Goal: Information Seeking & Learning: Learn about a topic

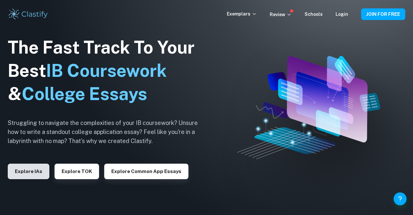
click at [29, 175] on button "Explore IAs" at bounding box center [29, 170] width 42 height 15
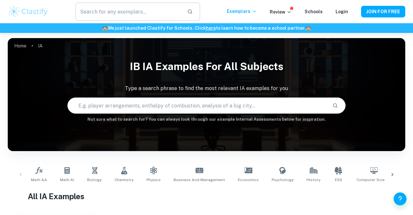
click at [166, 11] on input "text" at bounding box center [128, 12] width 106 height 18
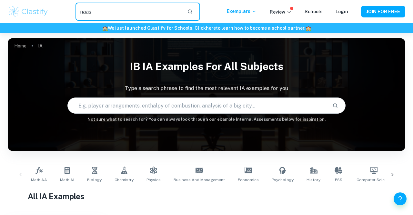
type input "naas"
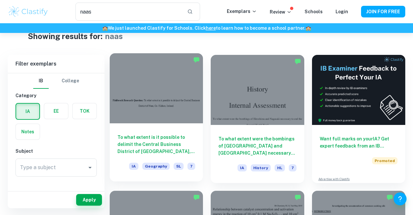
scroll to position [18, 0]
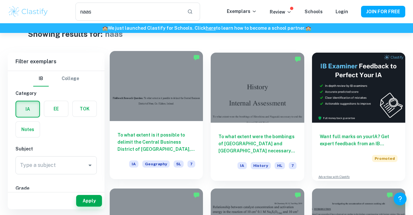
click at [171, 79] on div at bounding box center [156, 86] width 93 height 70
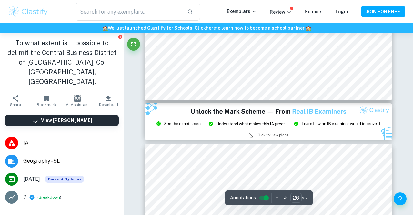
scroll to position [9313, 0]
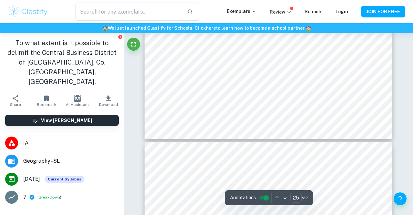
type input "26"
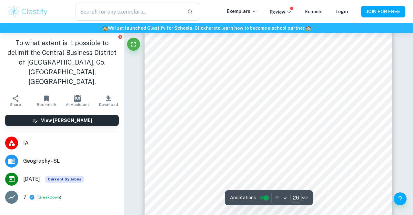
scroll to position [9050, 0]
